Goal: Task Accomplishment & Management: Complete application form

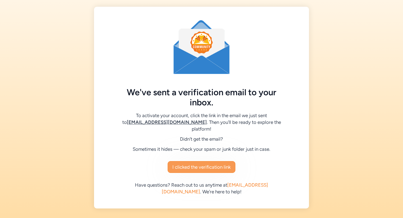
click at [211, 164] on span "I clicked the verification link" at bounding box center [201, 167] width 58 height 7
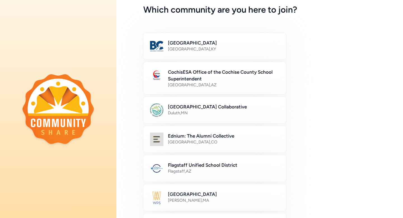
scroll to position [44, 0]
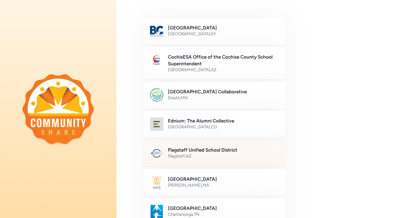
click at [238, 155] on div "Flagstaff , [GEOGRAPHIC_DATA]" at bounding box center [223, 156] width 111 height 6
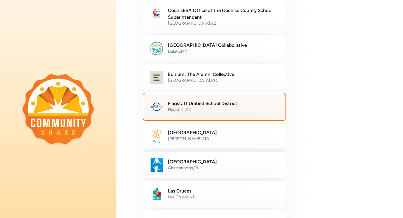
scroll to position [318, 0]
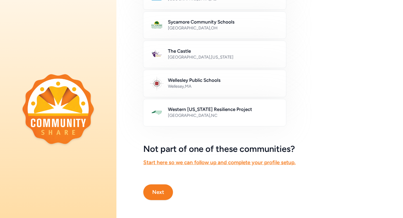
click at [153, 192] on button "Next" at bounding box center [158, 192] width 30 height 16
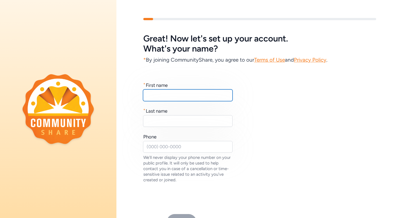
click at [173, 96] on input "text" at bounding box center [188, 95] width 90 height 12
type input "j"
type input "[PERSON_NAME]"
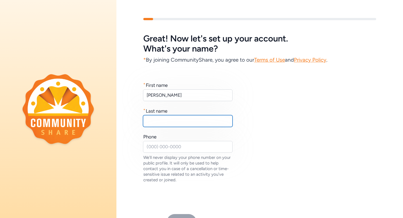
click at [171, 117] on input "text" at bounding box center [188, 121] width 90 height 12
type input "[PERSON_NAME]"
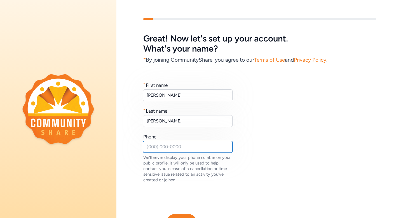
click at [157, 144] on input "text" at bounding box center [188, 147] width 90 height 12
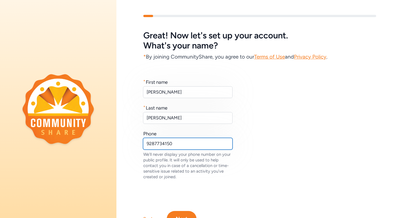
scroll to position [30, 0]
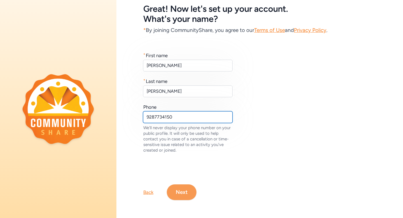
type input "9287734150"
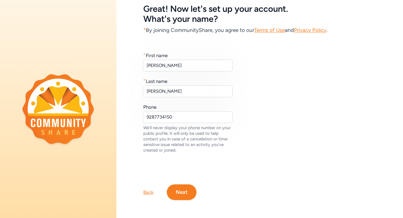
click at [186, 197] on button "Next" at bounding box center [182, 192] width 30 height 16
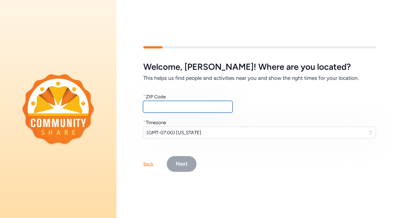
click at [176, 108] on input "text" at bounding box center [188, 107] width 90 height 12
type input "86004"
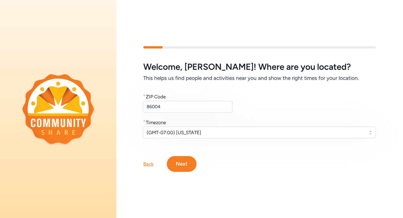
click at [180, 165] on button "Next" at bounding box center [182, 164] width 30 height 16
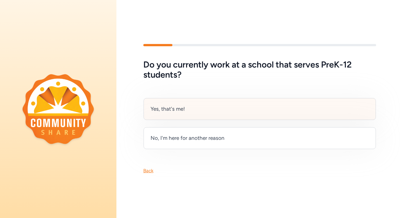
click at [170, 113] on div "Yes, that's me!" at bounding box center [168, 109] width 34 height 8
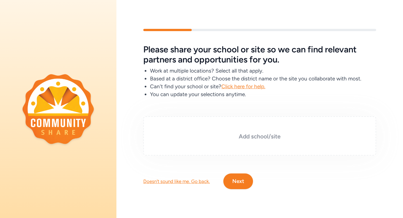
click at [238, 136] on h3 "Add school/site" at bounding box center [259, 136] width 205 height 8
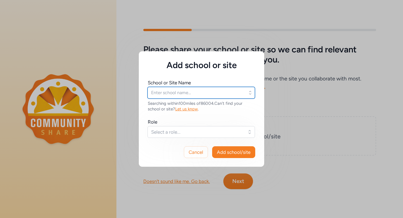
click at [202, 92] on input "text" at bounding box center [202, 93] width 108 height 12
type input "L"
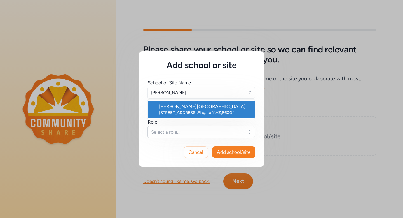
click at [211, 108] on div "[PERSON_NAME][GEOGRAPHIC_DATA]" at bounding box center [204, 106] width 91 height 7
type input "[PERSON_NAME][GEOGRAPHIC_DATA]"
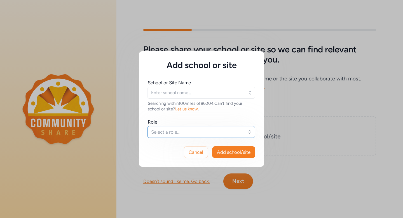
click at [190, 132] on span "Select a role..." at bounding box center [197, 132] width 92 height 7
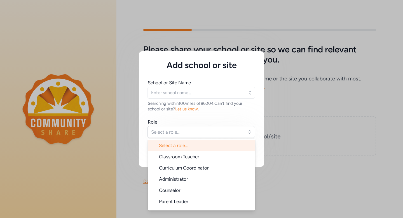
type input "[PERSON_NAME][GEOGRAPHIC_DATA]"
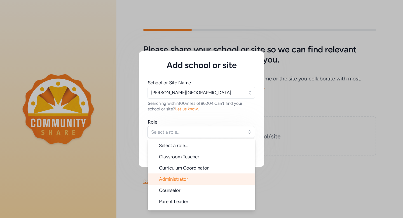
click at [192, 178] on li "Administrator" at bounding box center [202, 178] width 108 height 11
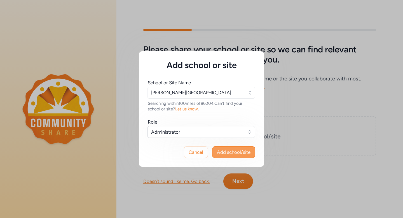
click at [232, 152] on span "Add school/site" at bounding box center [234, 152] width 34 height 7
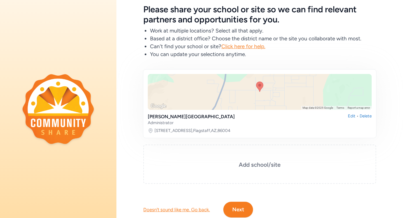
scroll to position [46, 0]
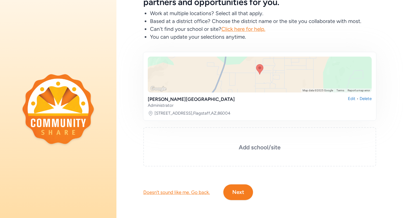
click at [243, 197] on button "Next" at bounding box center [238, 192] width 30 height 16
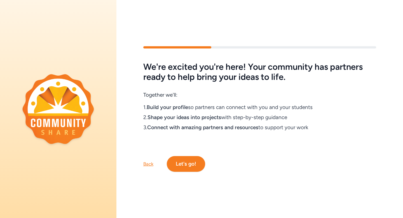
click at [190, 158] on button "Let's go!" at bounding box center [186, 164] width 38 height 16
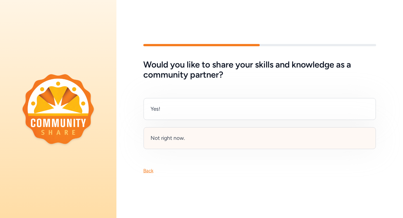
click at [188, 143] on div "Not right now." at bounding box center [260, 138] width 232 height 22
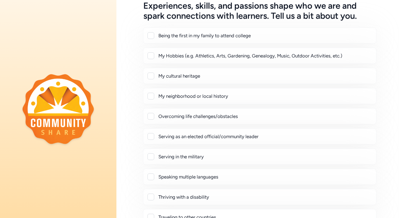
scroll to position [34, 0]
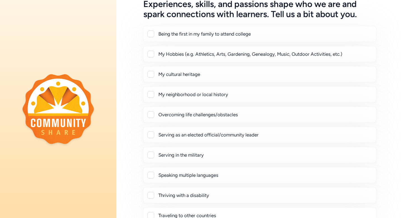
click at [207, 94] on div "My neighborhood or local history" at bounding box center [264, 94] width 213 height 7
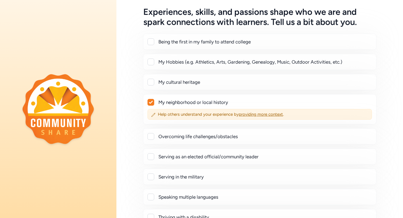
scroll to position [26, 0]
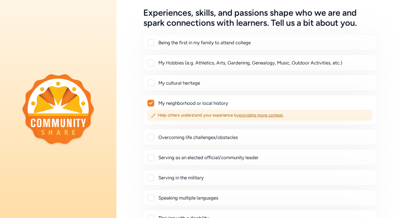
click at [151, 103] on icon at bounding box center [151, 103] width 4 height 3
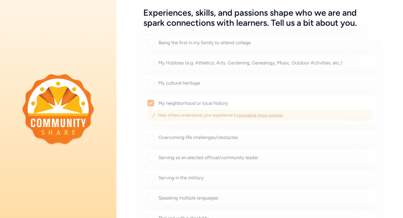
checkbox input "false"
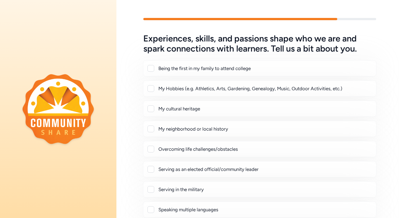
scroll to position [105, 0]
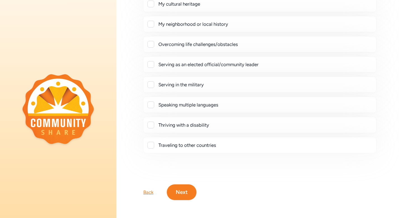
click at [177, 190] on button "Next" at bounding box center [182, 192] width 30 height 16
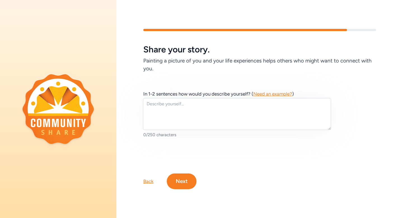
click at [180, 183] on button "Next" at bounding box center [182, 181] width 30 height 16
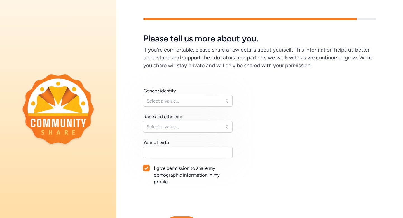
click at [149, 167] on div at bounding box center [146, 168] width 6 height 6
checkbox input "false"
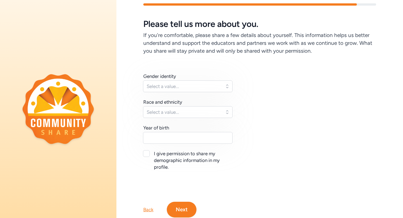
scroll to position [15, 0]
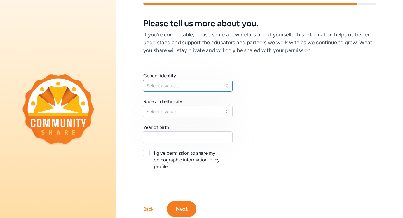
click at [195, 88] on span "Select a value..." at bounding box center [184, 85] width 74 height 7
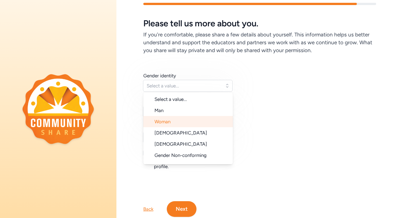
click at [198, 122] on li "Woman" at bounding box center [188, 121] width 90 height 11
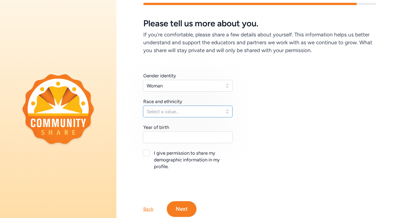
click at [185, 114] on span "Select a value..." at bounding box center [184, 111] width 74 height 7
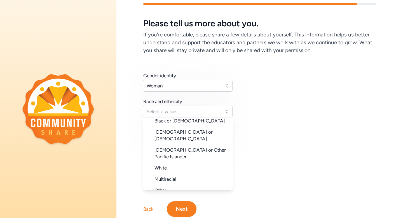
scroll to position [52, 0]
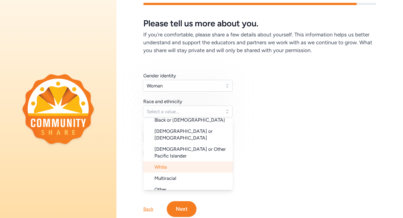
click at [168, 161] on li "White" at bounding box center [188, 166] width 90 height 11
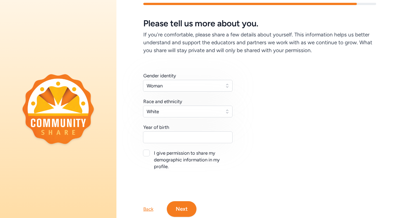
click at [172, 145] on div "Gender identity Woman Race and ethnicity [DEMOGRAPHIC_DATA] Year of birth I giv…" at bounding box center [188, 120] width 90 height 97
click at [171, 141] on input "text" at bounding box center [188, 137] width 90 height 12
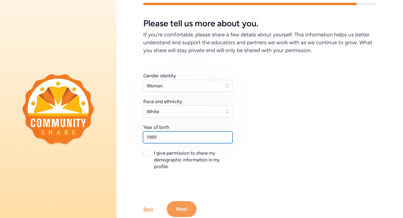
type input "1989"
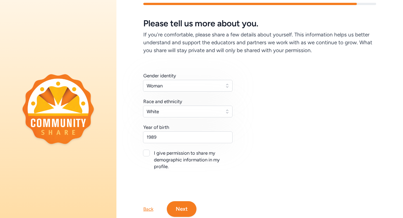
click at [187, 207] on button "Next" at bounding box center [182, 209] width 30 height 16
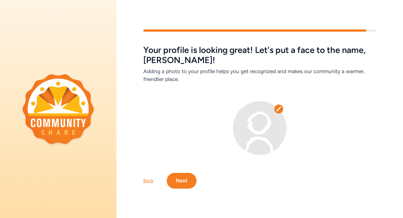
click at [180, 190] on div "Your profile is looking great! Let's put a face to the name, [PERSON_NAME]! Add…" at bounding box center [259, 108] width 287 height 195
click at [181, 185] on button "Next" at bounding box center [182, 181] width 30 height 16
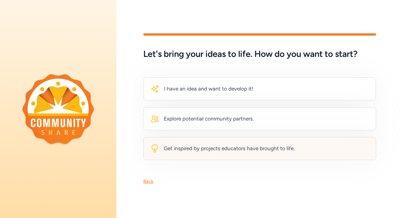
click at [185, 152] on div "Get inspired by projects educators have brought to life." at bounding box center [229, 148] width 131 height 8
